Goal: Complete application form

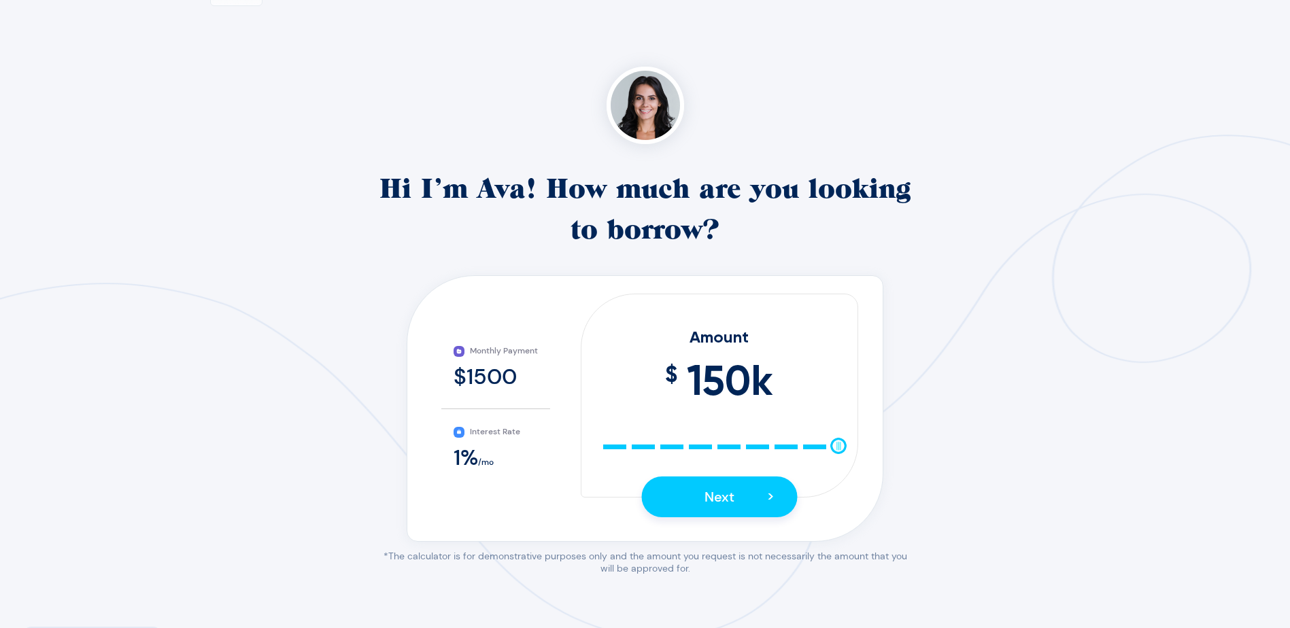
scroll to position [177, 0]
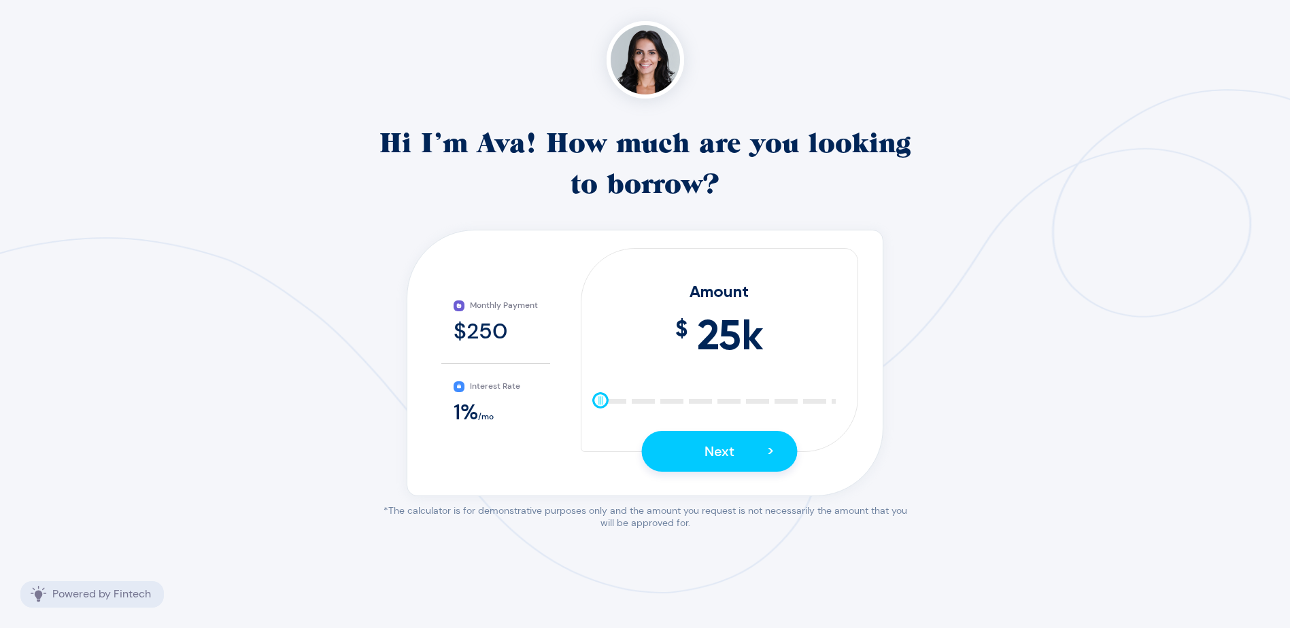
drag, startPoint x: 838, startPoint y: 399, endPoint x: 566, endPoint y: 410, distance: 271.5
click at [581, 410] on div "Amount $ 25 k 10 25 40 55 70 85 100 115 130 145 150 Next >" at bounding box center [719, 350] width 277 height 204
click at [487, 325] on div "$250" at bounding box center [496, 331] width 84 height 29
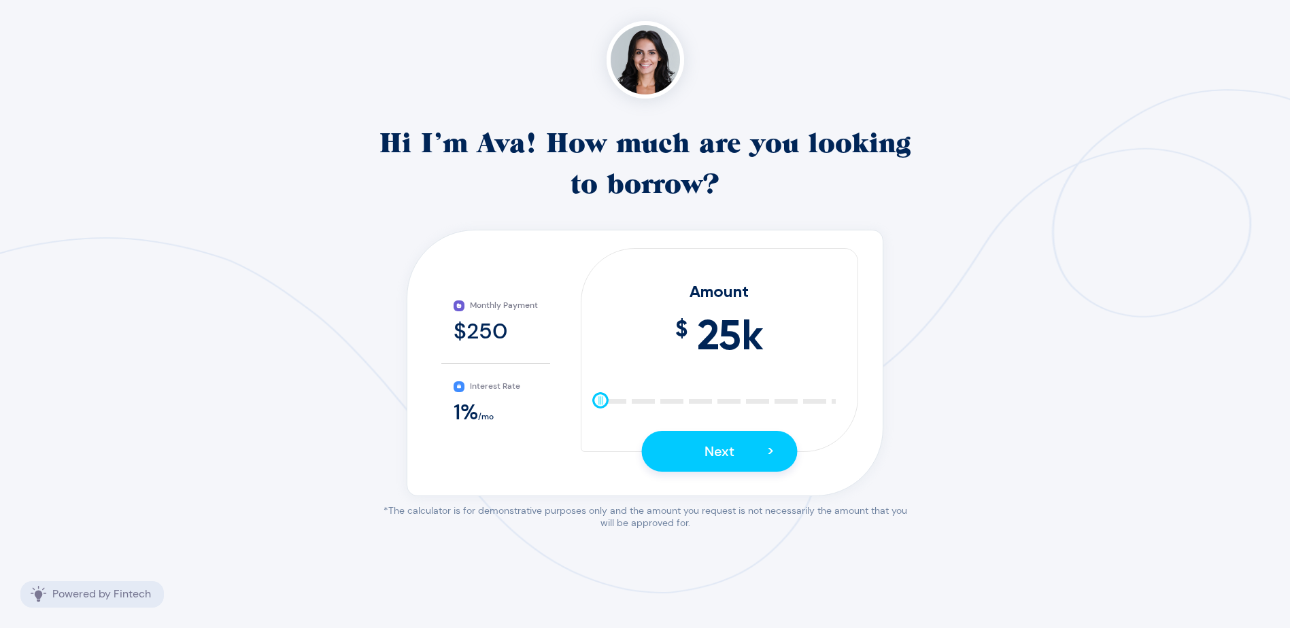
click at [999, 329] on div "1 Loan 2 Identity 3 Project 4 Address 5 Verify 6 Banking Hi I’m Ava! How much a…" at bounding box center [645, 218] width 929 height 622
drag, startPoint x: 600, startPoint y: 400, endPoint x: 568, endPoint y: 400, distance: 32.0
click at [568, 400] on div "Monthly Payment $250 Interest Rate 1 % /mo Amount $ 25 k 10 25 40 55 70 85 100 …" at bounding box center [645, 356] width 447 height 216
click at [743, 457] on button "Next >" at bounding box center [719, 451] width 156 height 41
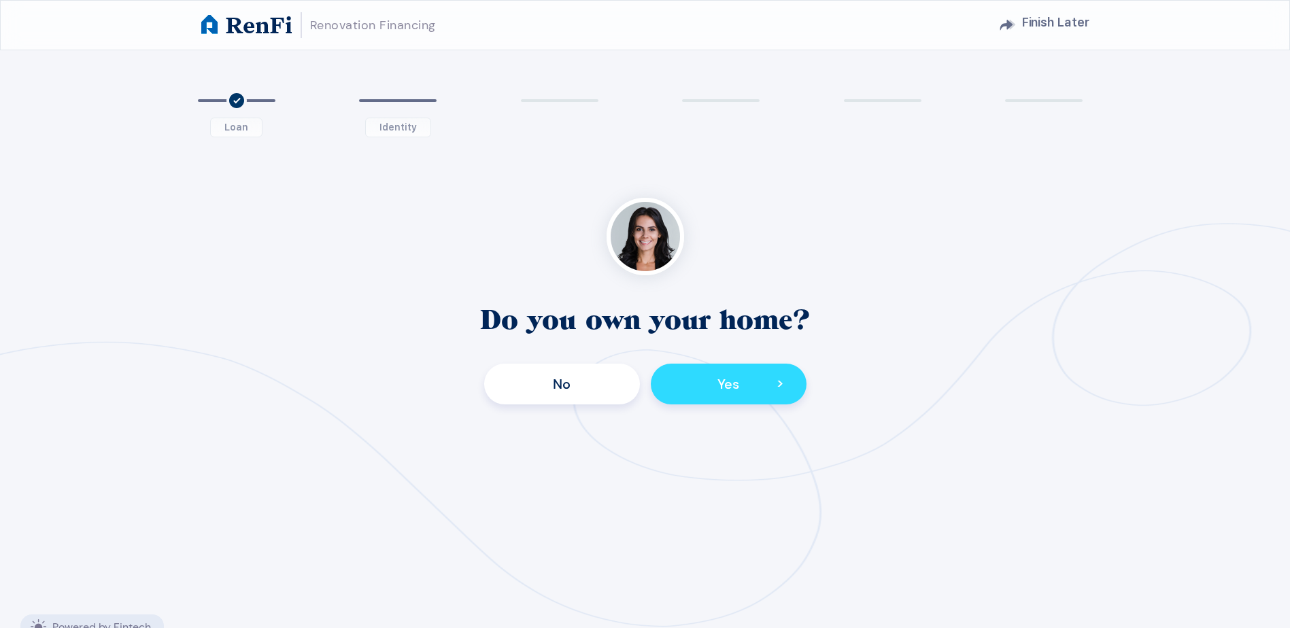
click at [778, 382] on span ">" at bounding box center [779, 384] width 7 height 23
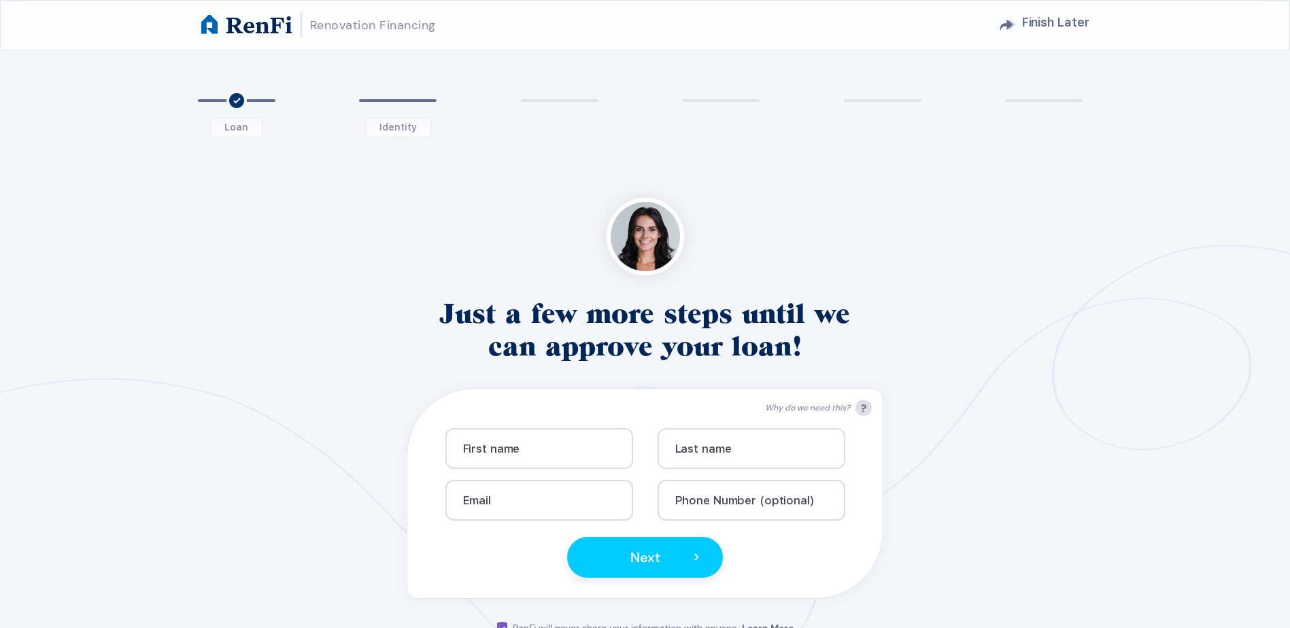
click at [1056, 18] on h2 "Finish Later" at bounding box center [1055, 23] width 68 height 26
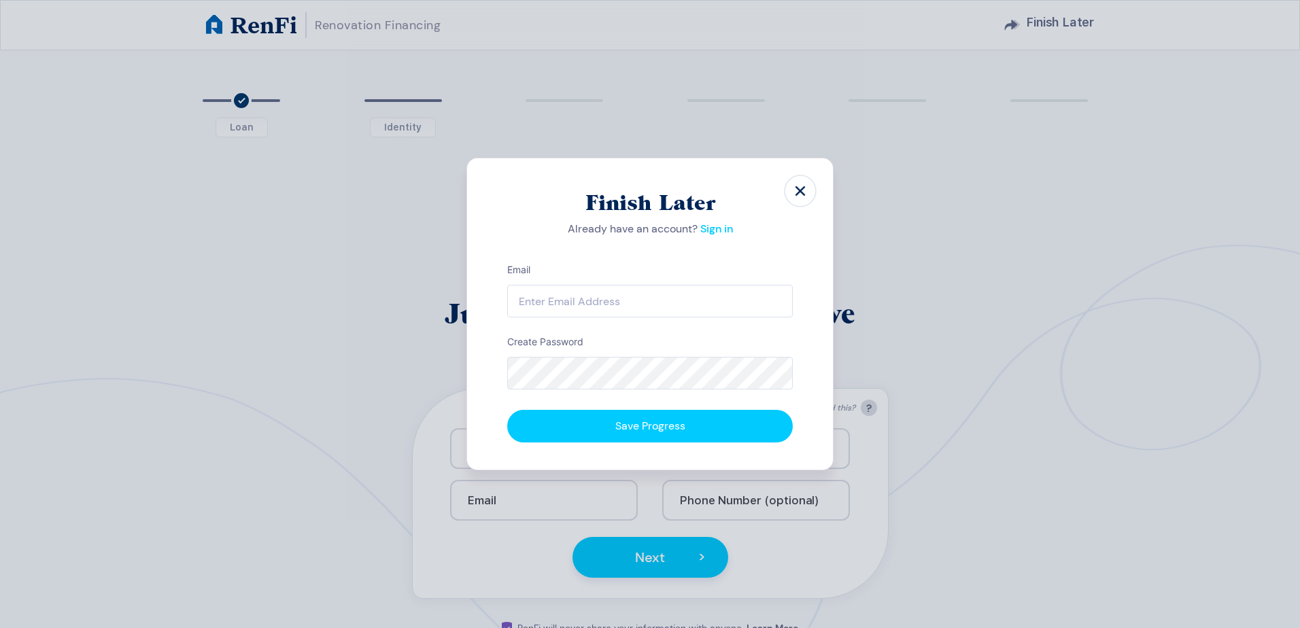
click at [802, 194] on use at bounding box center [801, 191] width 10 height 10
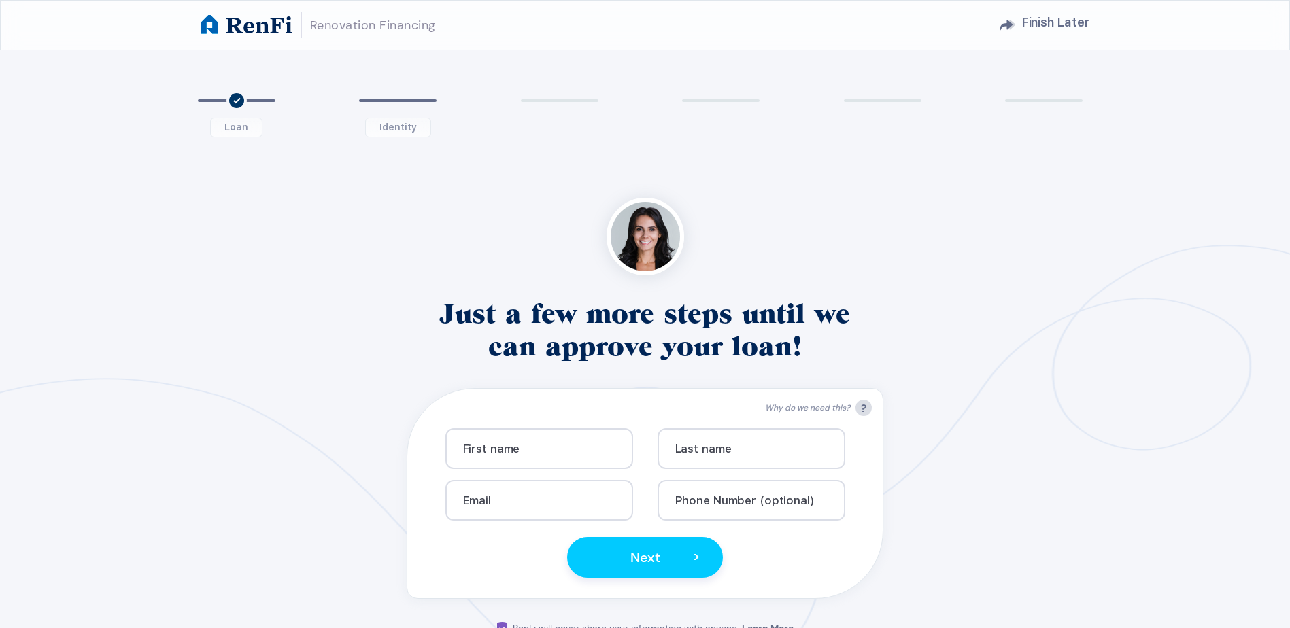
click at [235, 33] on h1 "RenFi" at bounding box center [259, 25] width 67 height 24
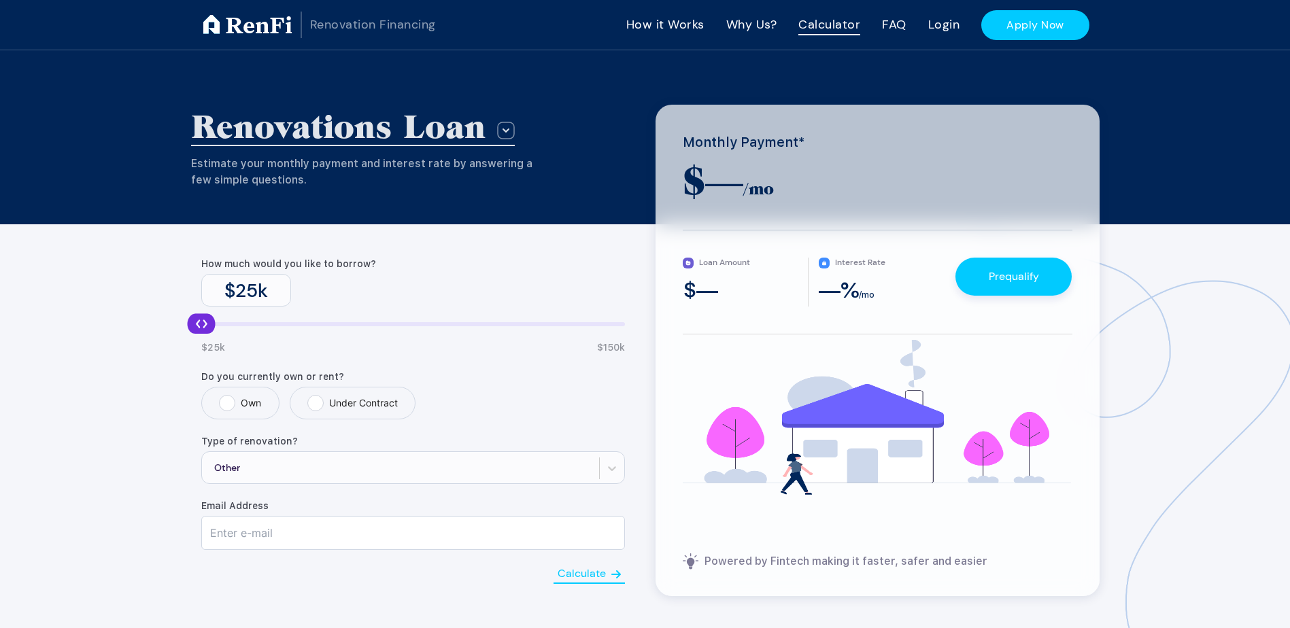
drag, startPoint x: 617, startPoint y: 326, endPoint x: 37, endPoint y: 324, distance: 579.3
click at [37, 324] on div "Renovations Loan Group 23 Estimate your monthly payment and interest rate by an…" at bounding box center [645, 377] width 1290 height 655
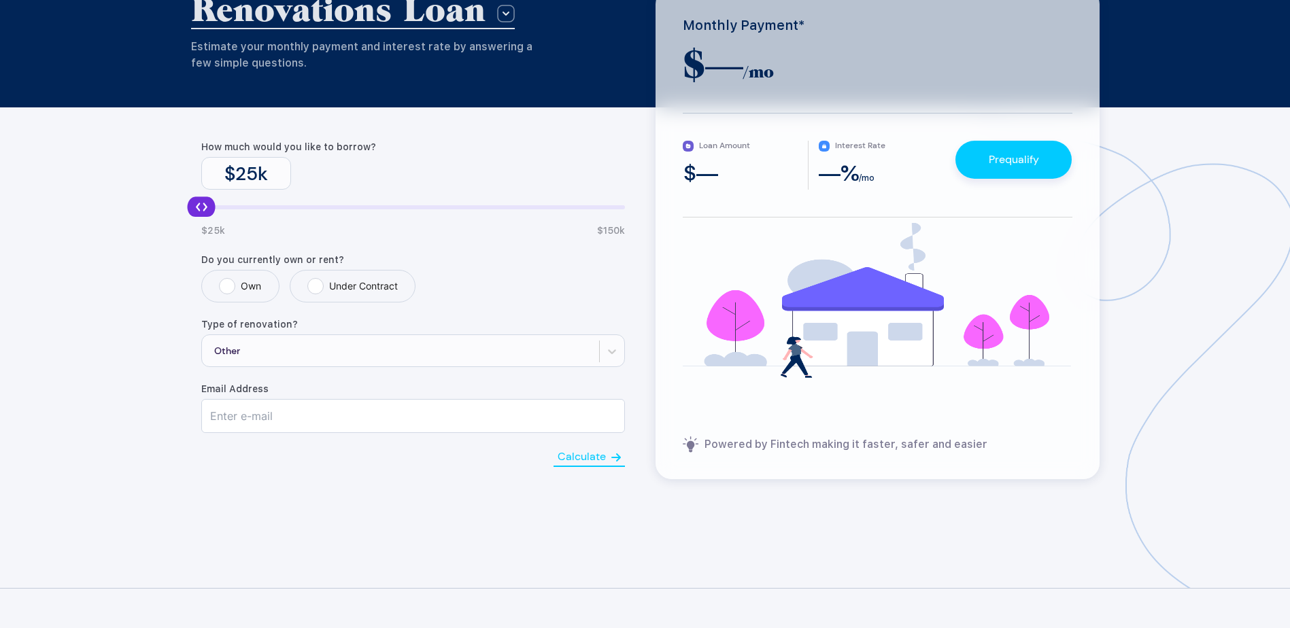
scroll to position [136, 0]
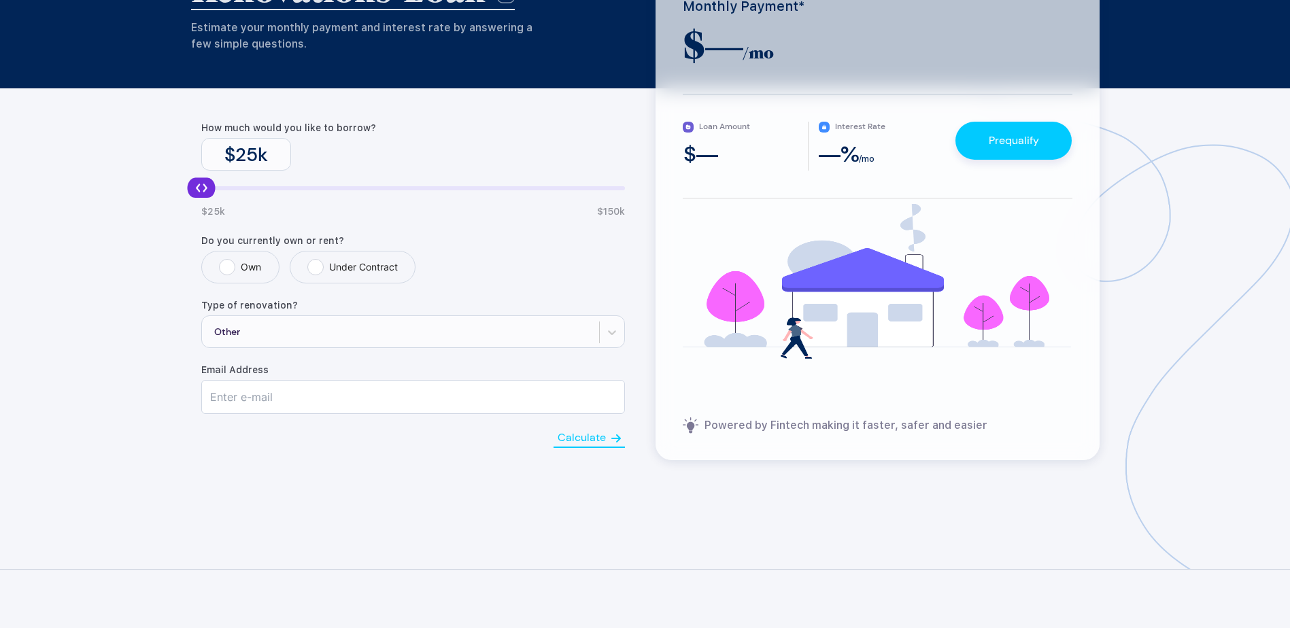
click at [220, 273] on label "Own" at bounding box center [240, 267] width 42 height 16
click at [220, 268] on input "Own" at bounding box center [223, 263] width 9 height 9
radio input "true"
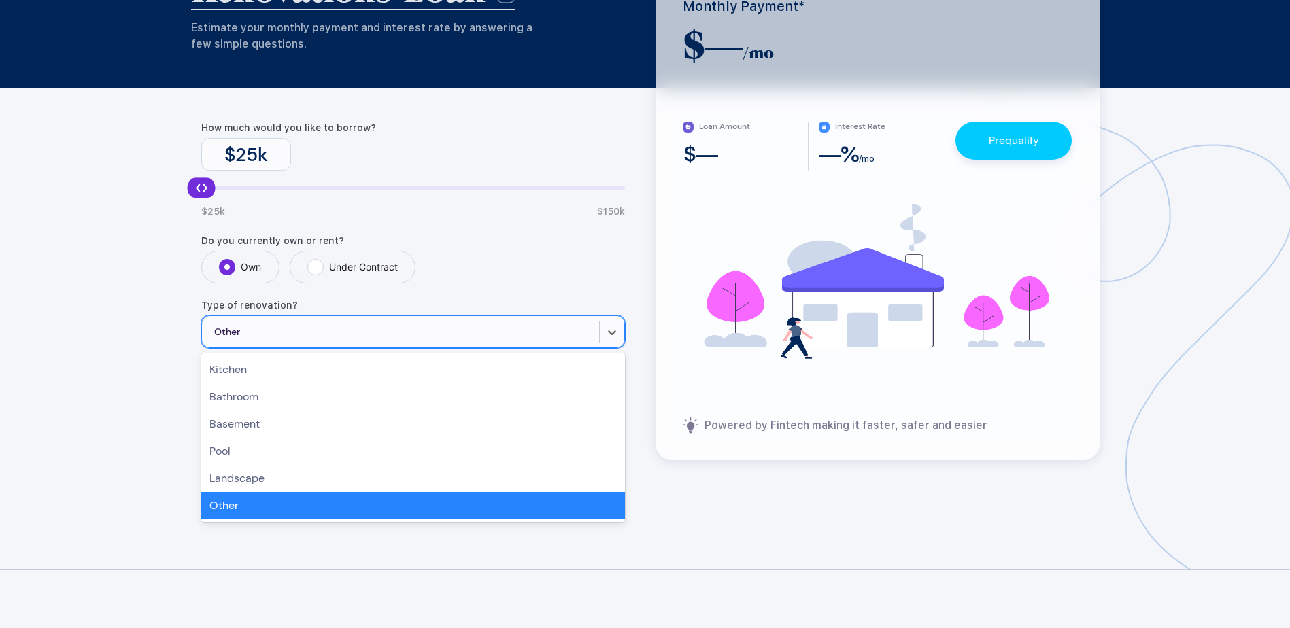
click at [286, 337] on div "Other" at bounding box center [400, 332] width 397 height 33
drag, startPoint x: 256, startPoint y: 429, endPoint x: 249, endPoint y: 515, distance: 85.9
click at [252, 522] on div "Renovations Loan Group 23 Estimate your monthly payment and interest rate by an…" at bounding box center [645, 241] width 1290 height 655
click at [246, 508] on div "Other" at bounding box center [413, 505] width 424 height 27
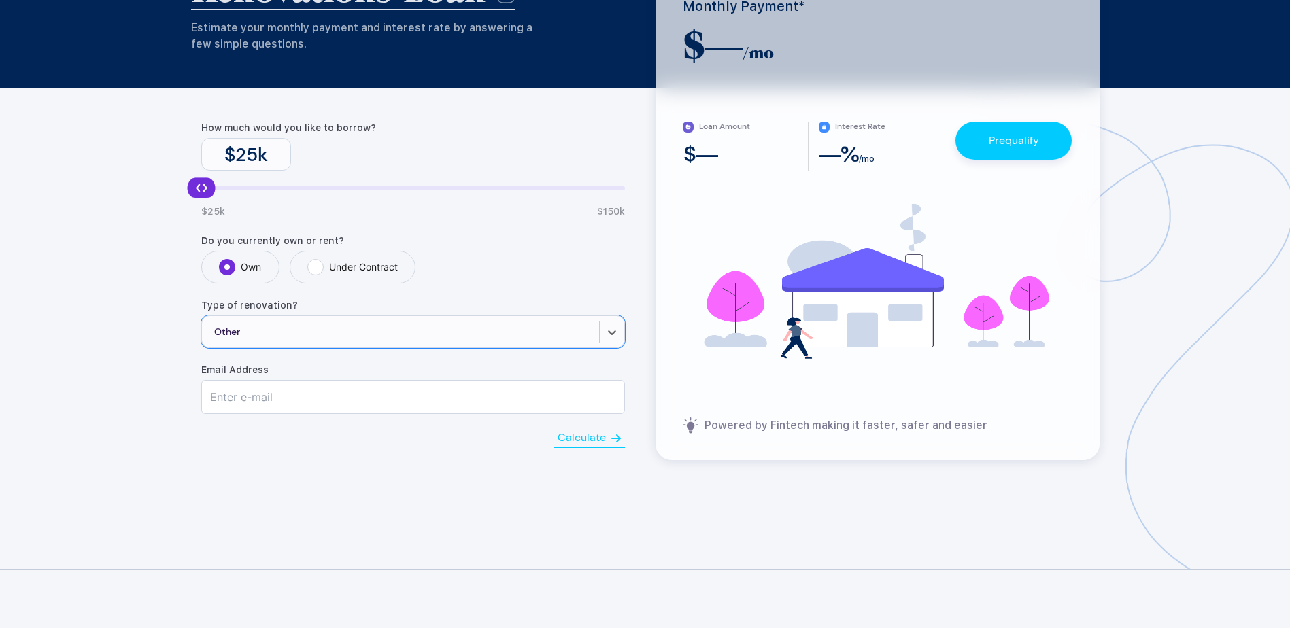
click at [260, 400] on input "text" at bounding box center [413, 397] width 422 height 33
click at [591, 444] on button "Calculate" at bounding box center [588, 438] width 71 height 19
click at [387, 394] on input "text" at bounding box center [396, 397] width 388 height 33
type input "qakminhas@yahoo.com"
click at [598, 437] on button "Calculate" at bounding box center [588, 438] width 71 height 19
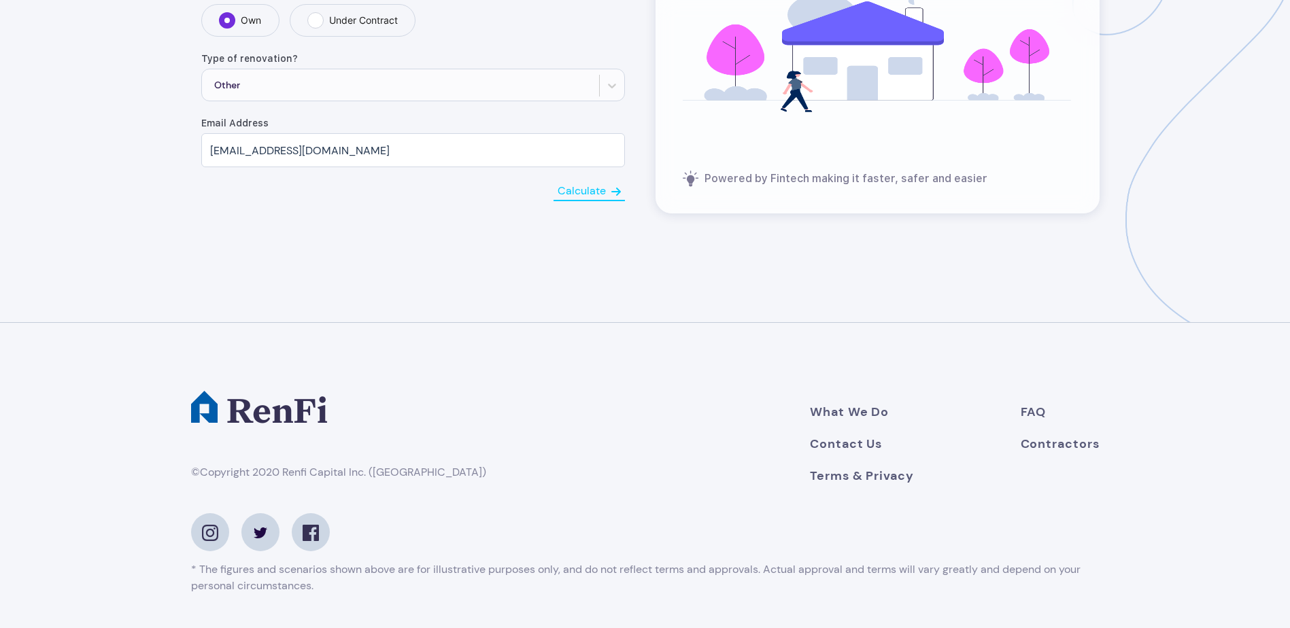
scroll to position [0, 0]
